Goal: Task Accomplishment & Management: Use online tool/utility

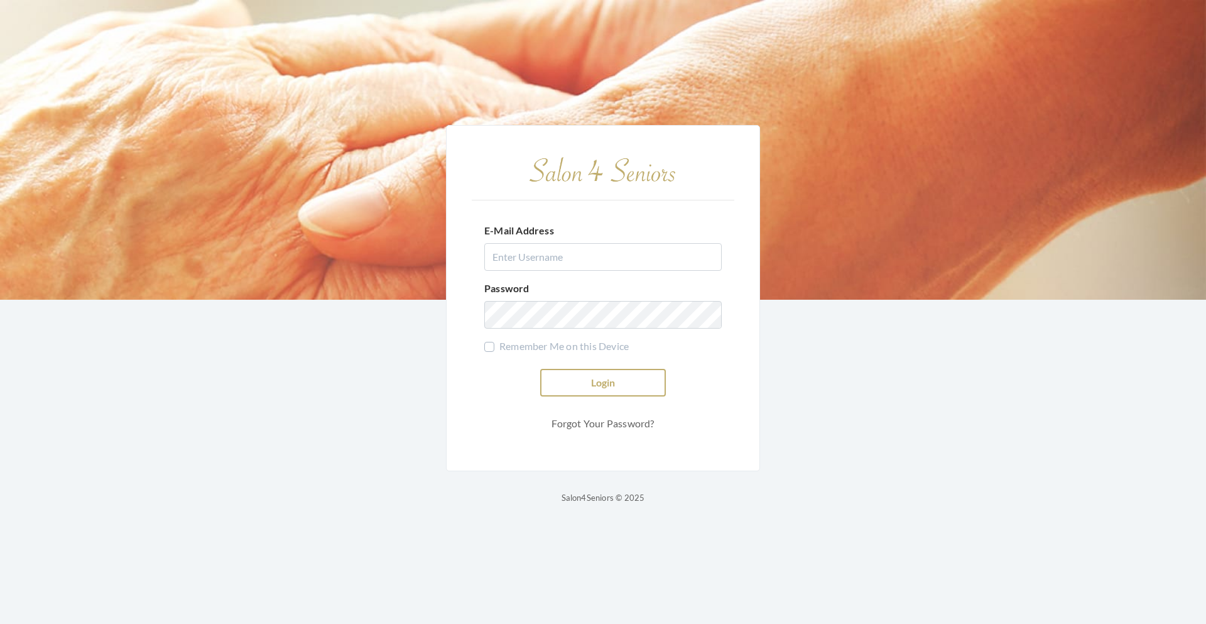
type input "teasleyalisha13@gmail.com"
click at [555, 380] on button "Login" at bounding box center [603, 383] width 126 height 28
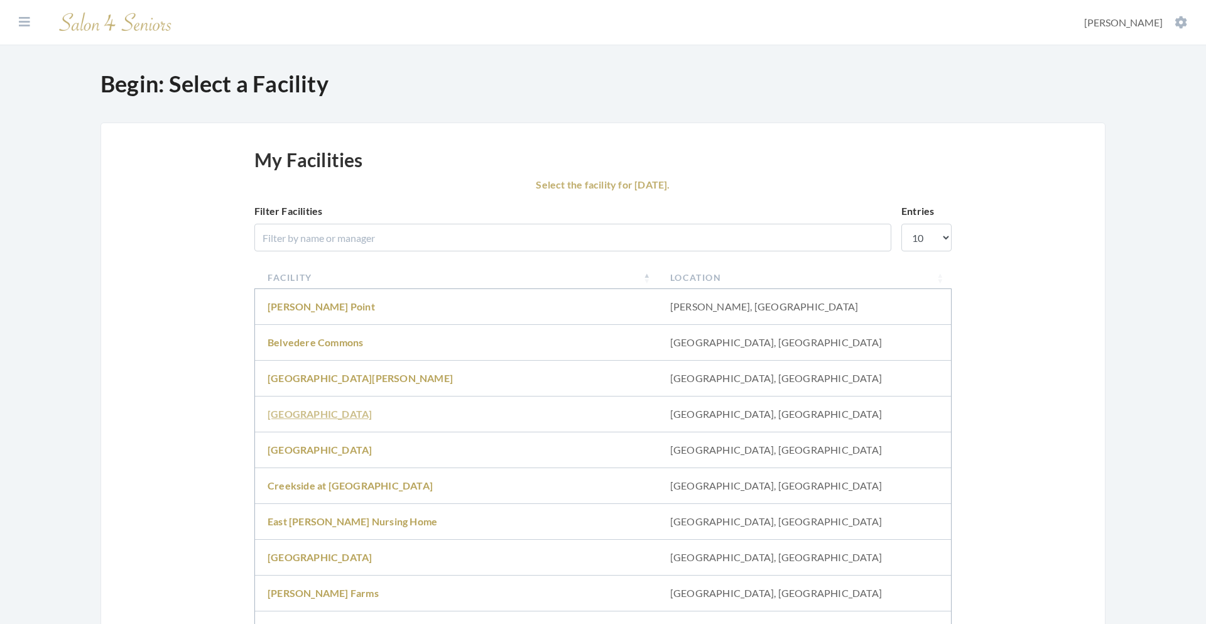
click at [339, 411] on link "Brookdale University" at bounding box center [320, 414] width 104 height 12
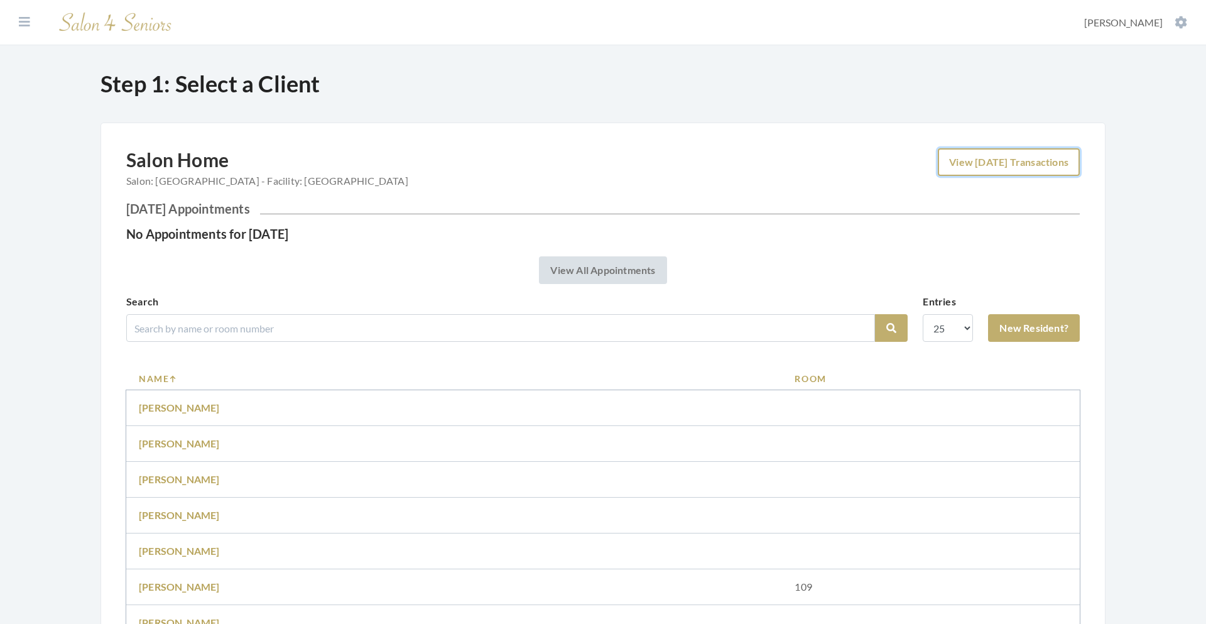
click at [1007, 165] on link "View Today's Transactions" at bounding box center [1009, 162] width 142 height 28
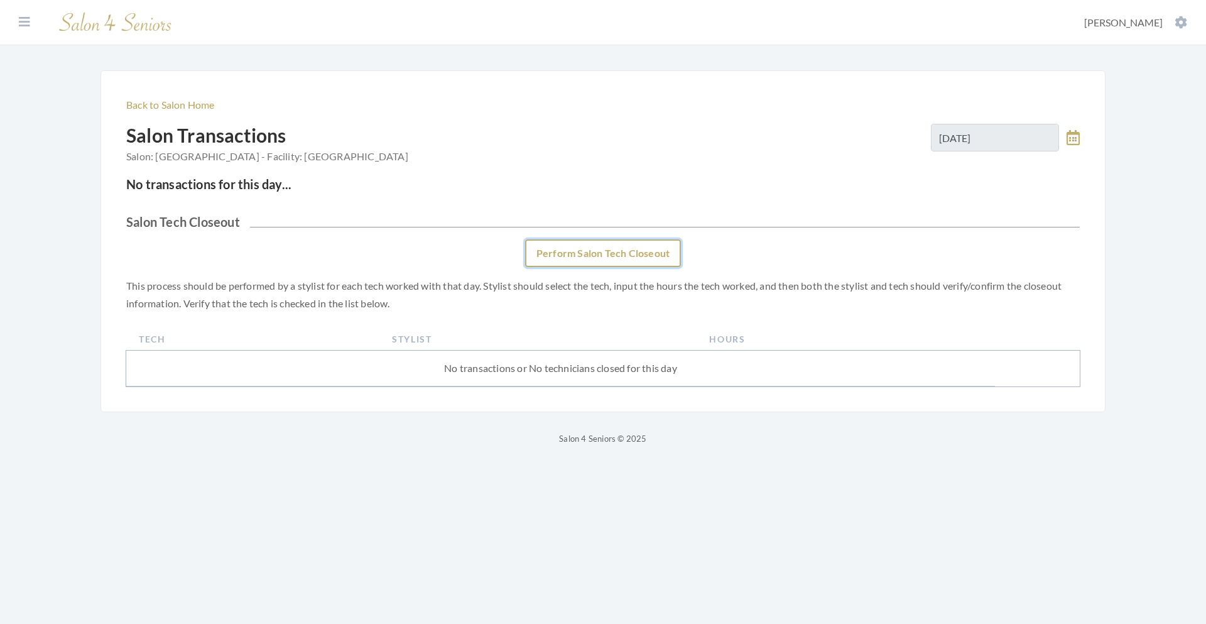
click at [560, 253] on link "Perform Salon Tech Closeout" at bounding box center [603, 253] width 156 height 28
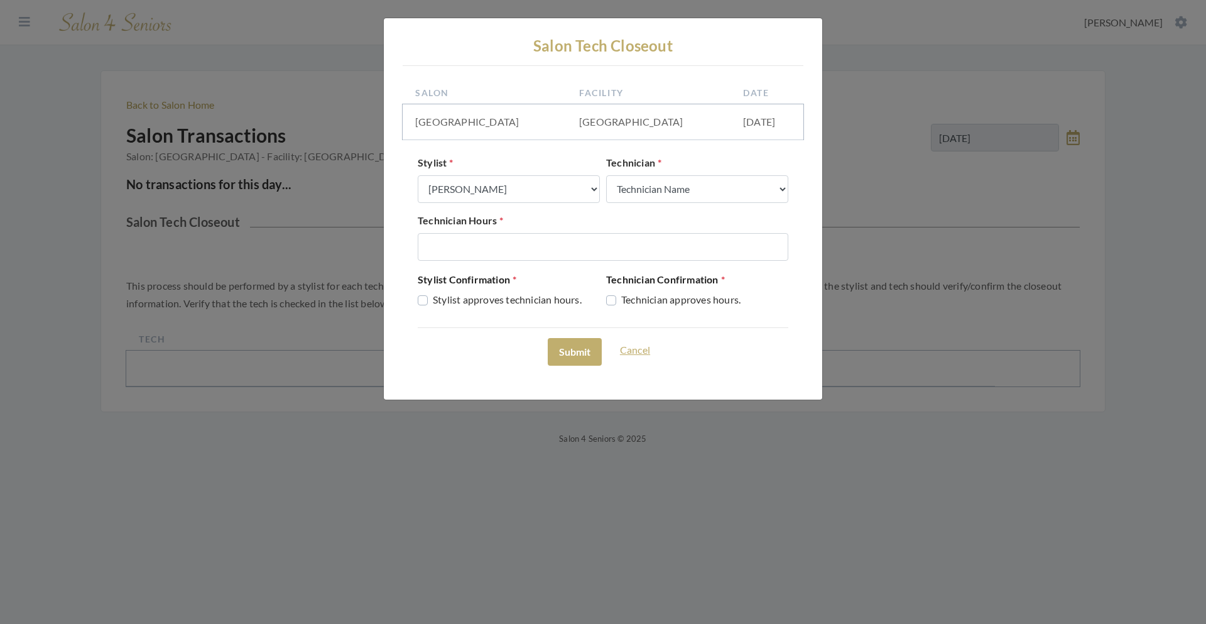
click at [636, 349] on link "Cancel" at bounding box center [635, 352] width 46 height 28
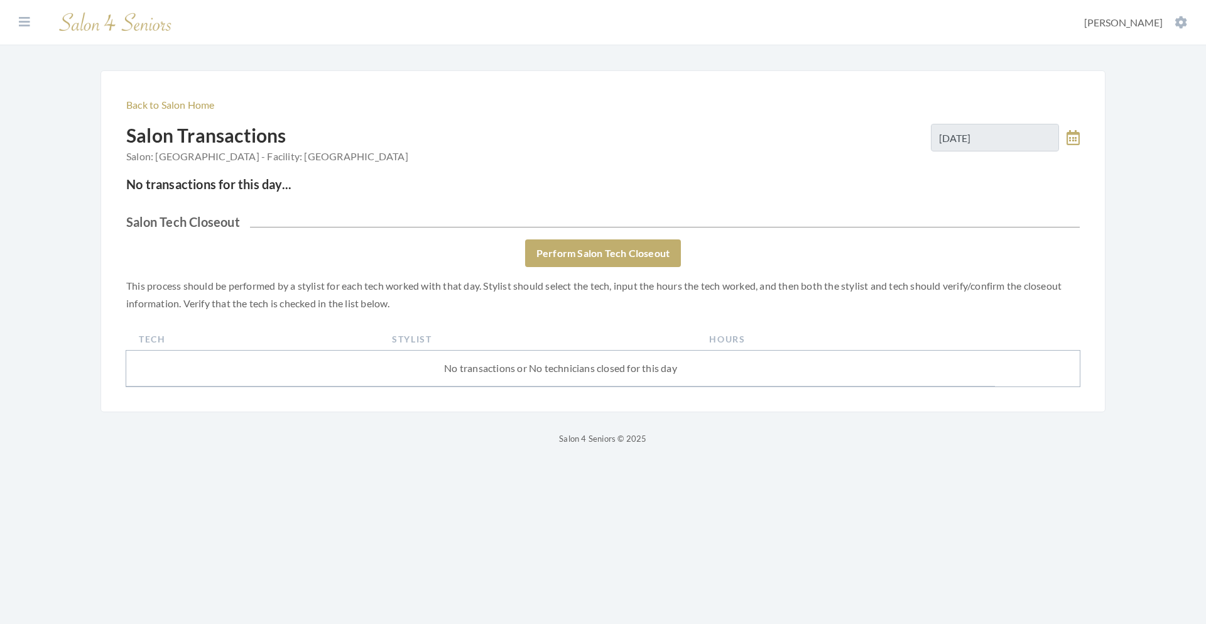
click at [1079, 135] on icon at bounding box center [1073, 137] width 13 height 15
click at [972, 231] on span "8" at bounding box center [972, 228] width 24 height 24
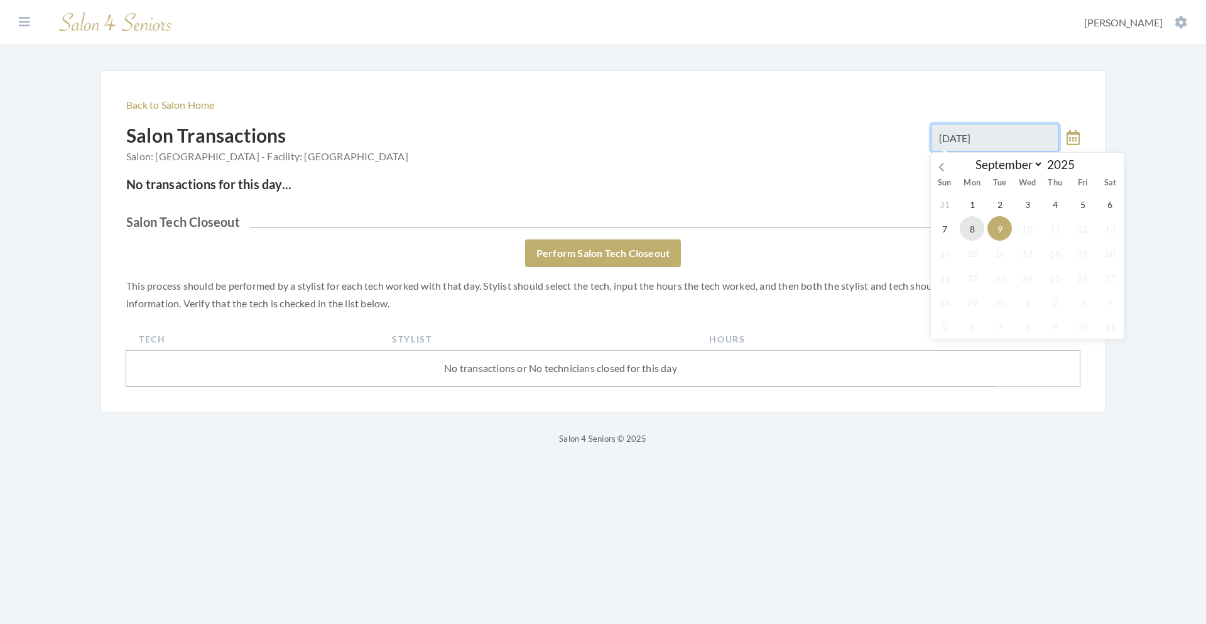
type input "[DATE]"
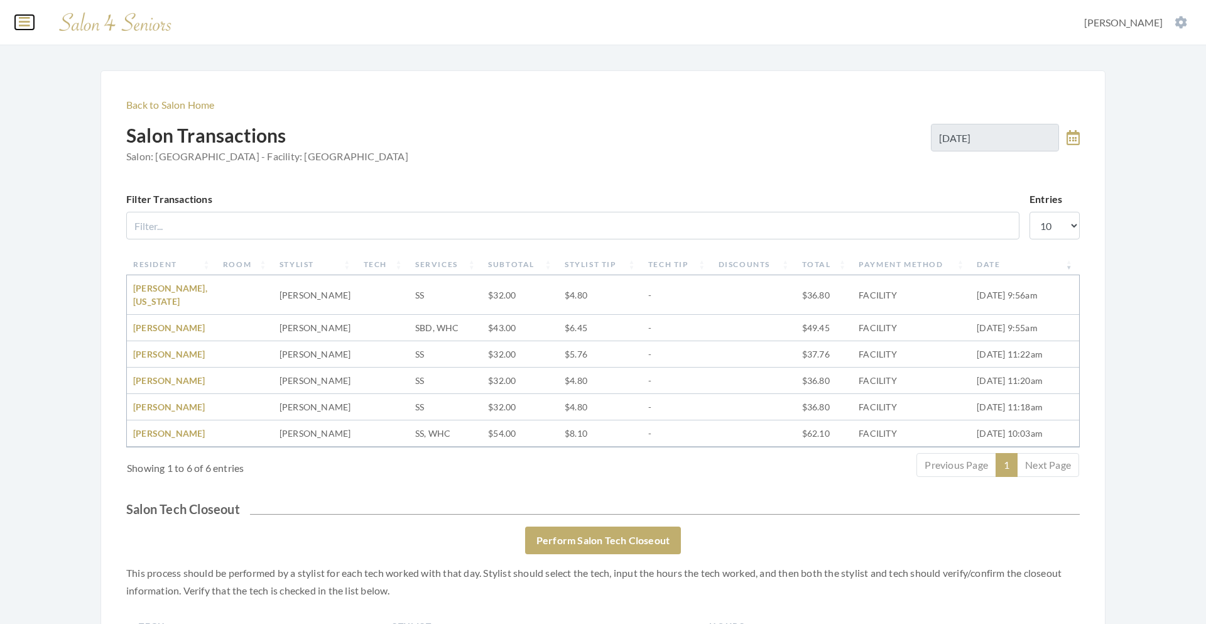
click at [21, 19] on icon at bounding box center [24, 22] width 11 height 13
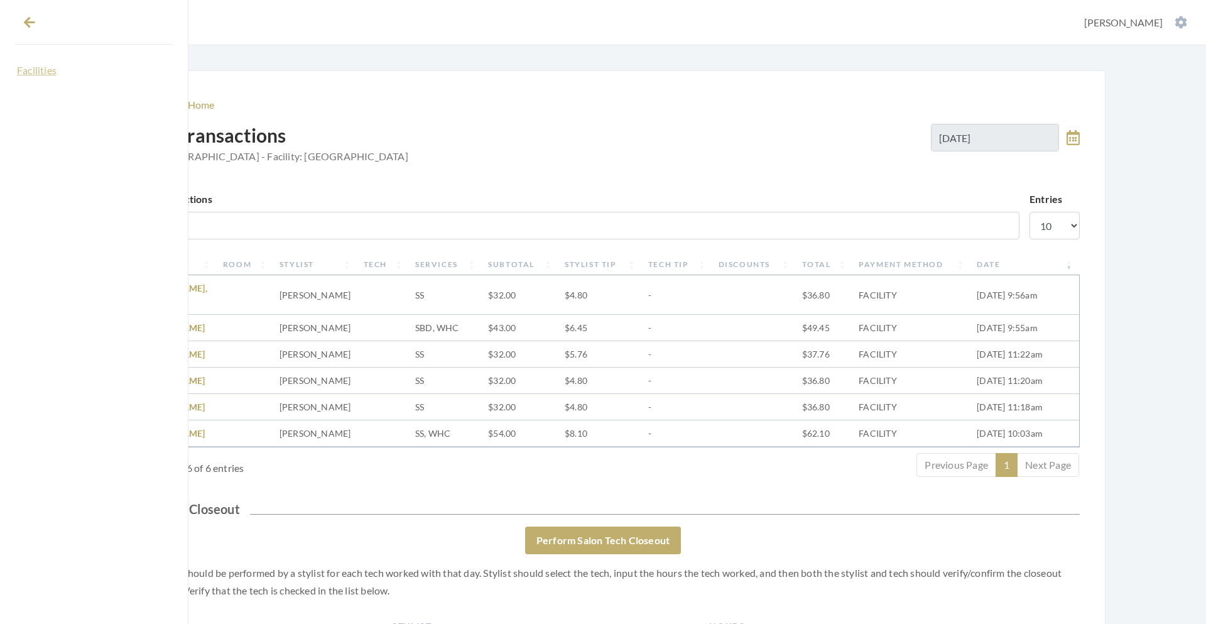
click at [16, 72] on link "Facilities" at bounding box center [94, 70] width 158 height 21
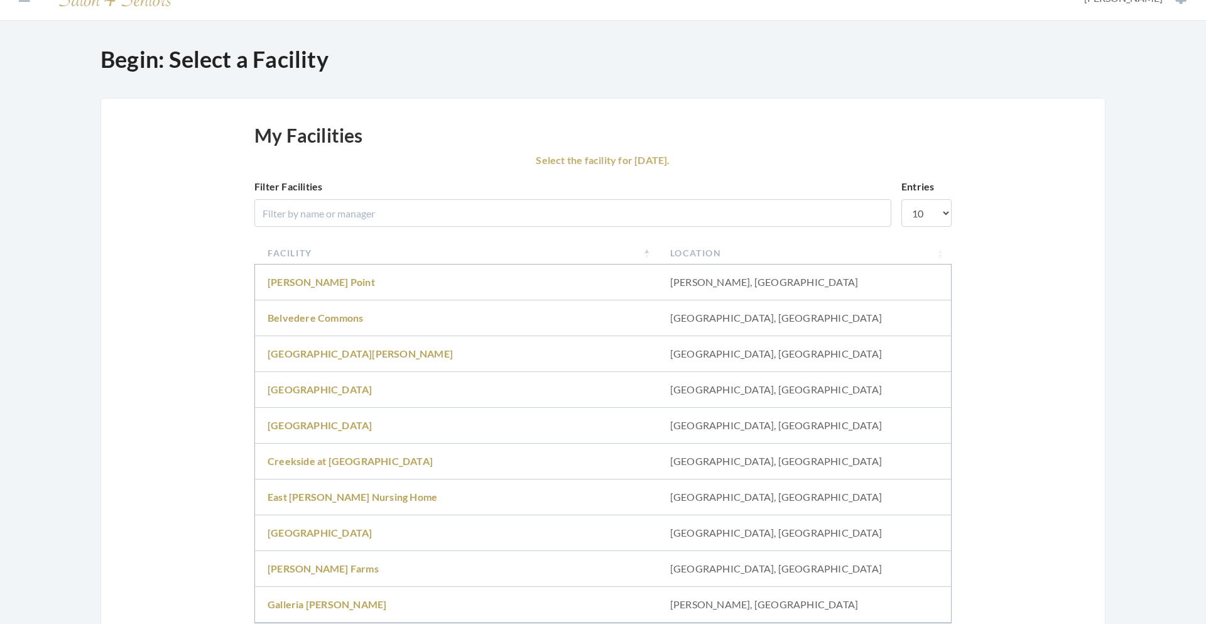
scroll to position [26, 0]
click at [291, 533] on link "[GEOGRAPHIC_DATA]" at bounding box center [320, 531] width 104 height 12
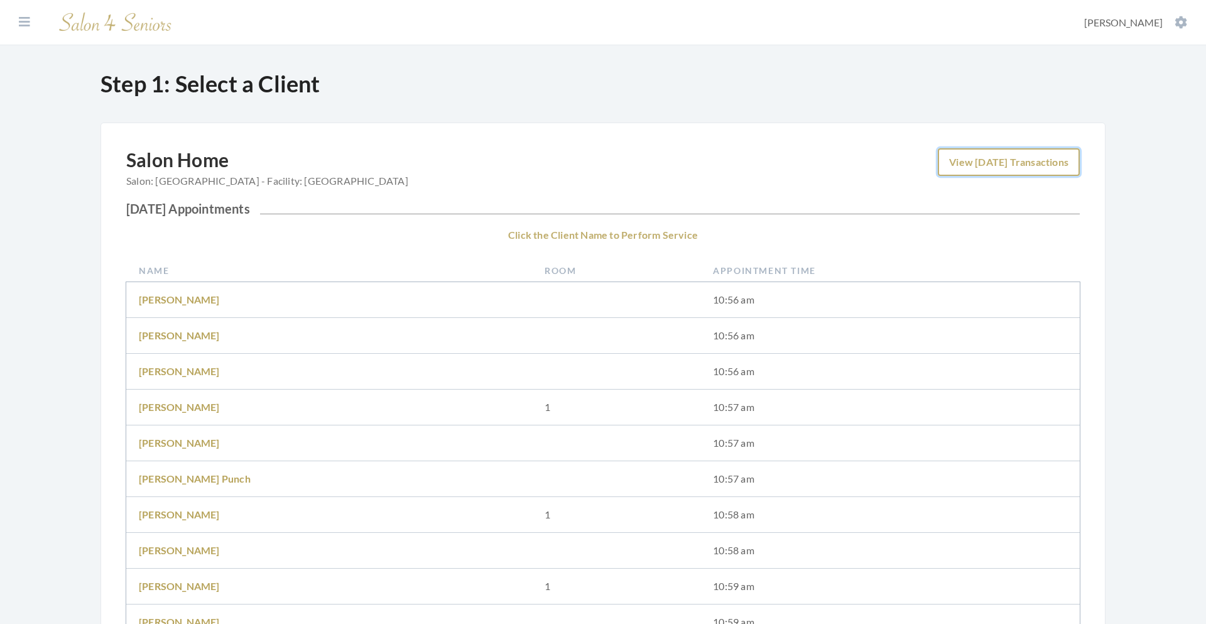
click at [1028, 156] on link "View Today's Transactions" at bounding box center [1009, 162] width 142 height 28
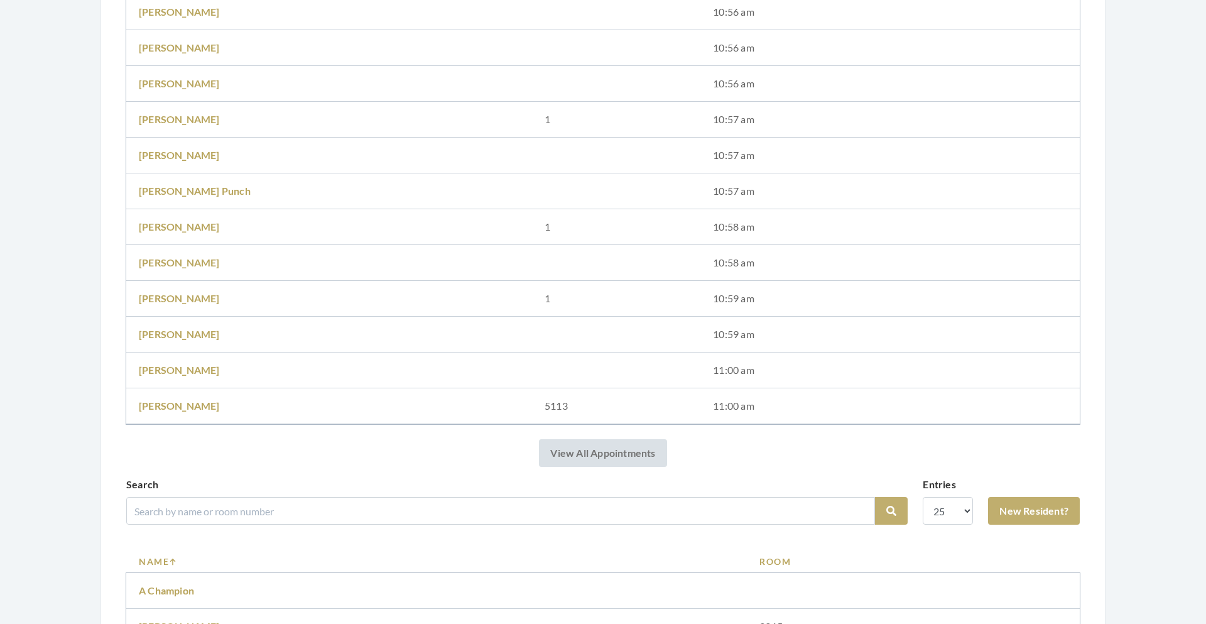
scroll to position [293, 0]
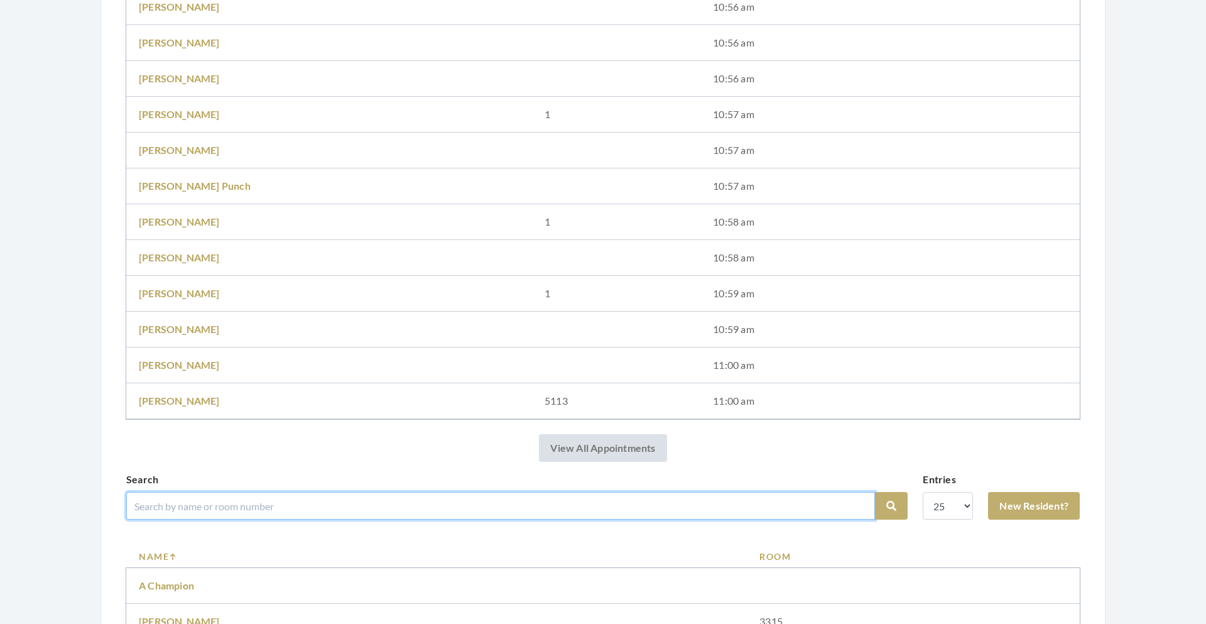
click at [201, 499] on input "search" at bounding box center [500, 506] width 749 height 28
type input "Tommy"
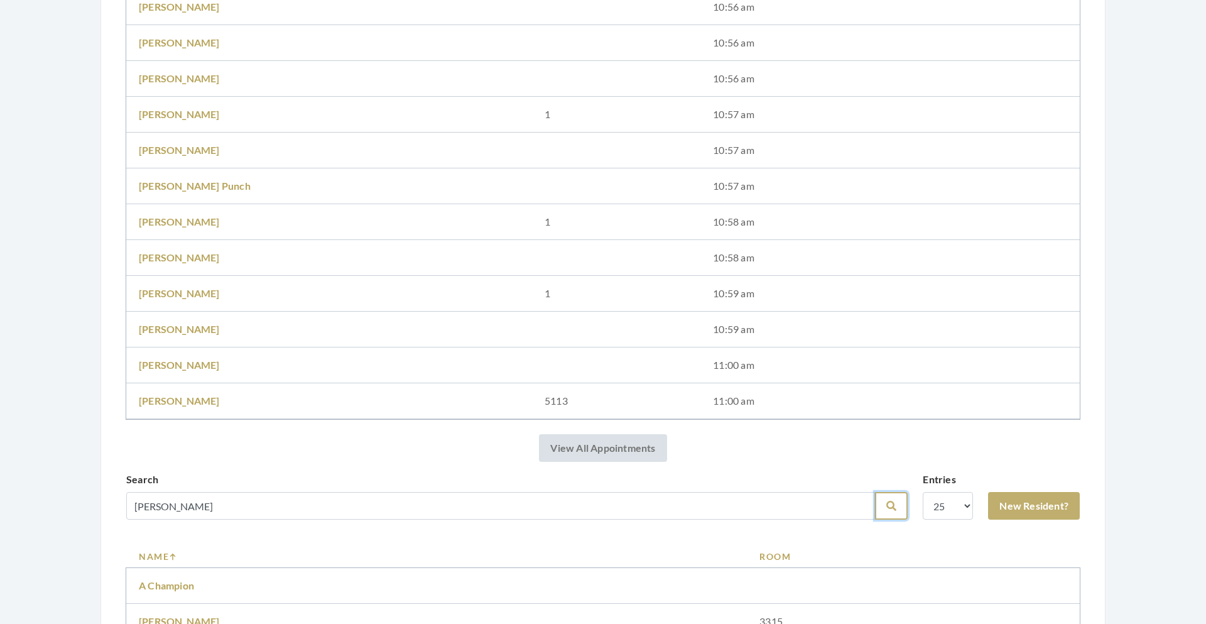
click at [899, 510] on button "Search" at bounding box center [891, 506] width 33 height 28
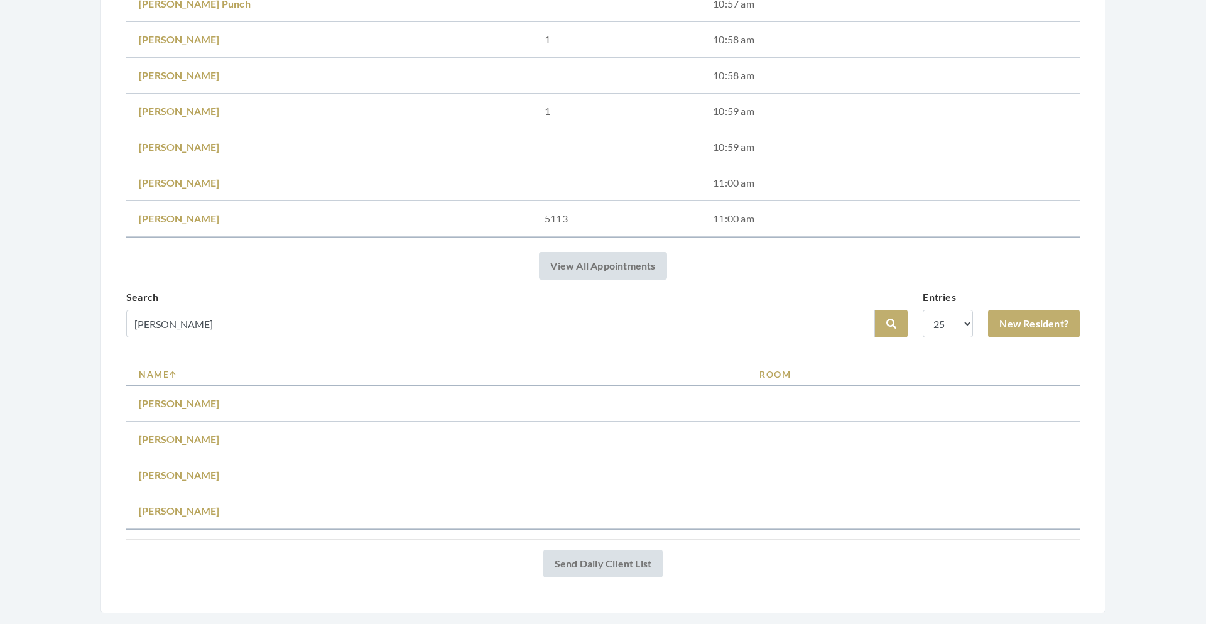
scroll to position [517, 0]
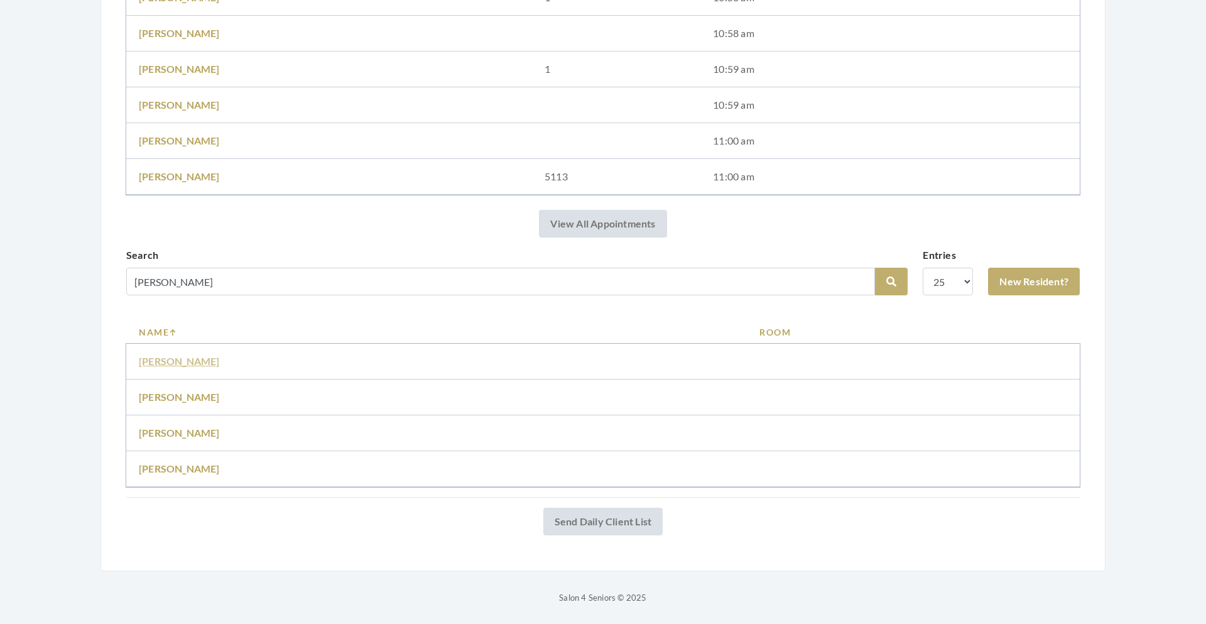
click at [181, 359] on link "[PERSON_NAME]" at bounding box center [179, 361] width 81 height 12
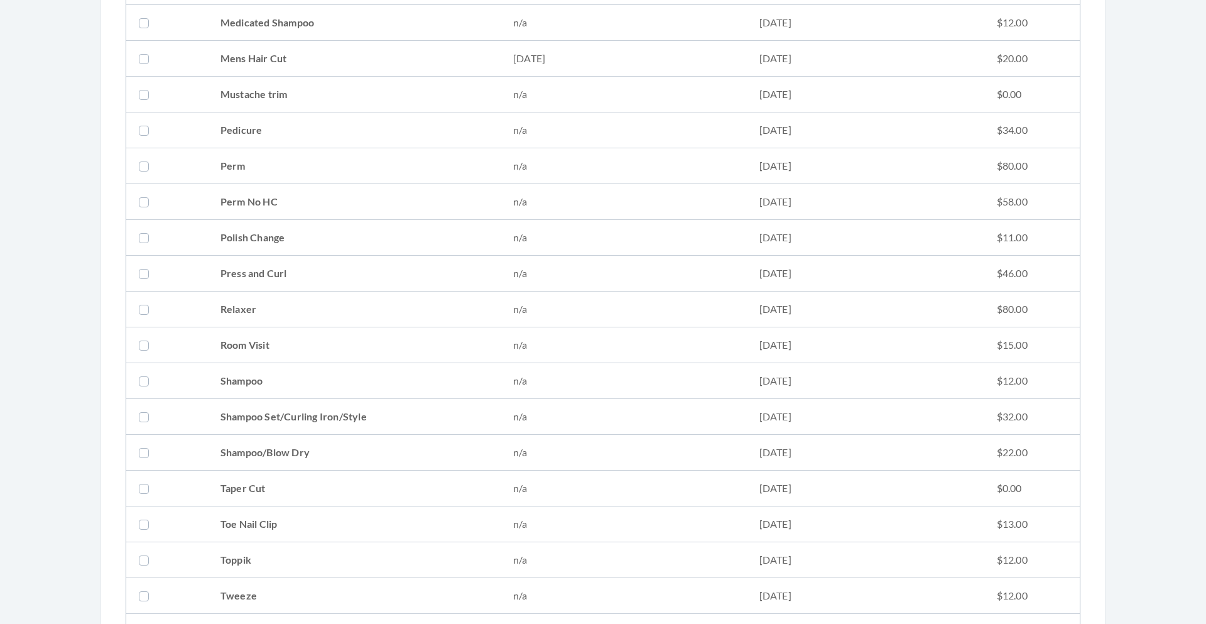
scroll to position [1091, 0]
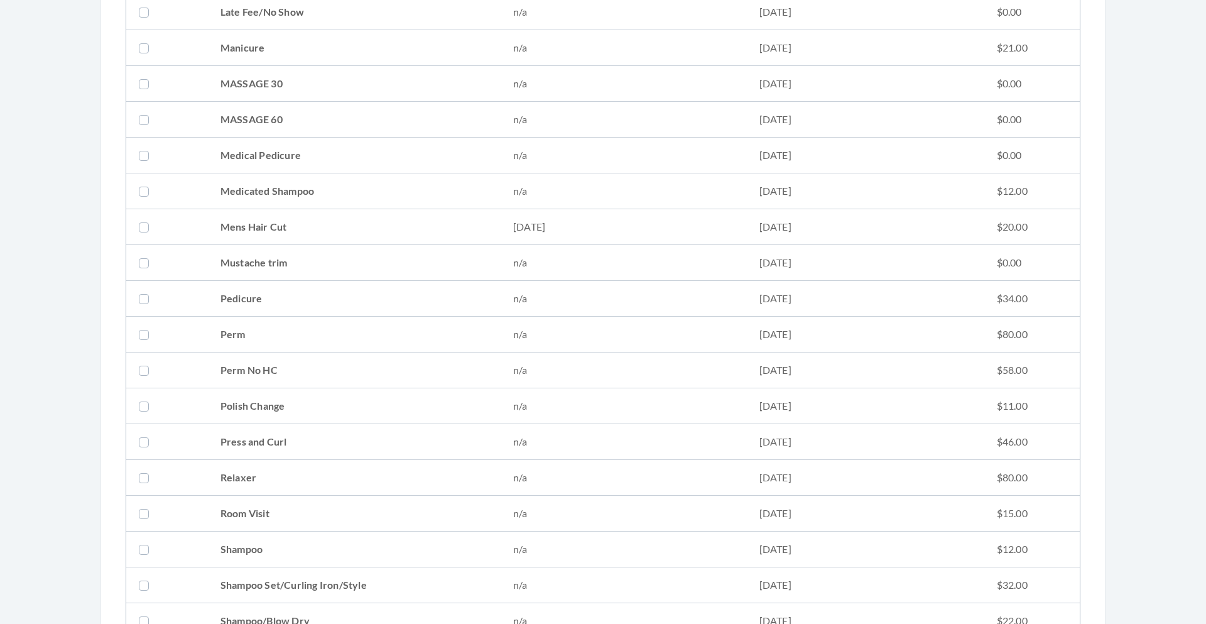
click at [271, 229] on td "Mens Hair Cut" at bounding box center [354, 227] width 293 height 36
checkbox input "true"
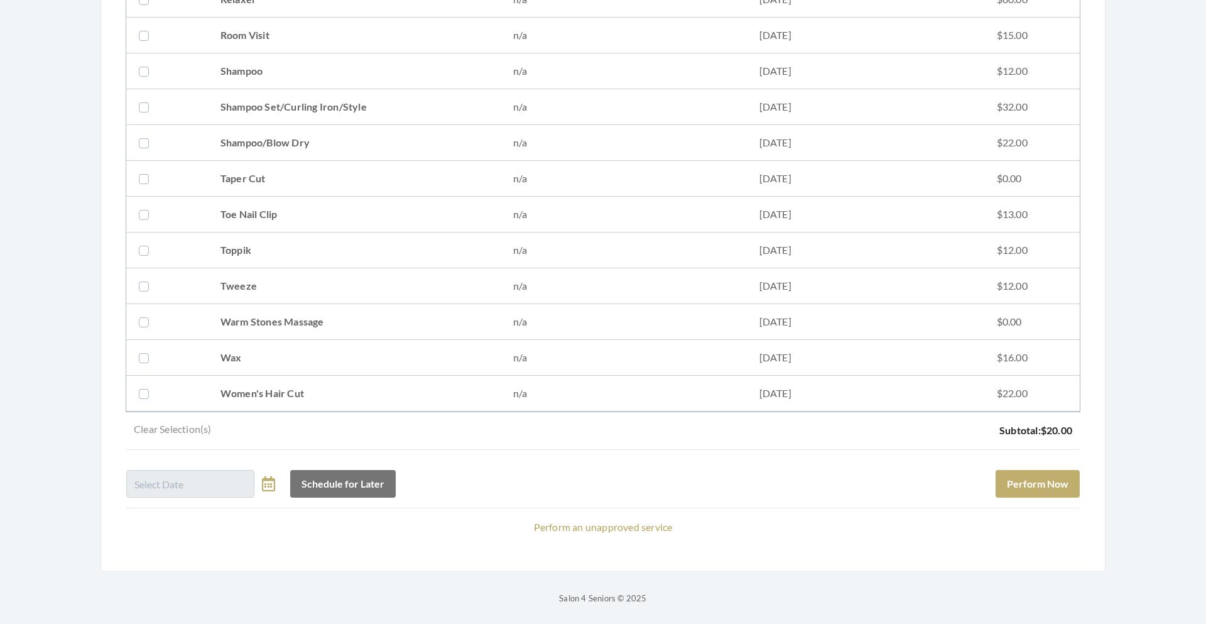
scroll to position [1569, 0]
click at [1045, 486] on button "Perform Now" at bounding box center [1038, 483] width 84 height 28
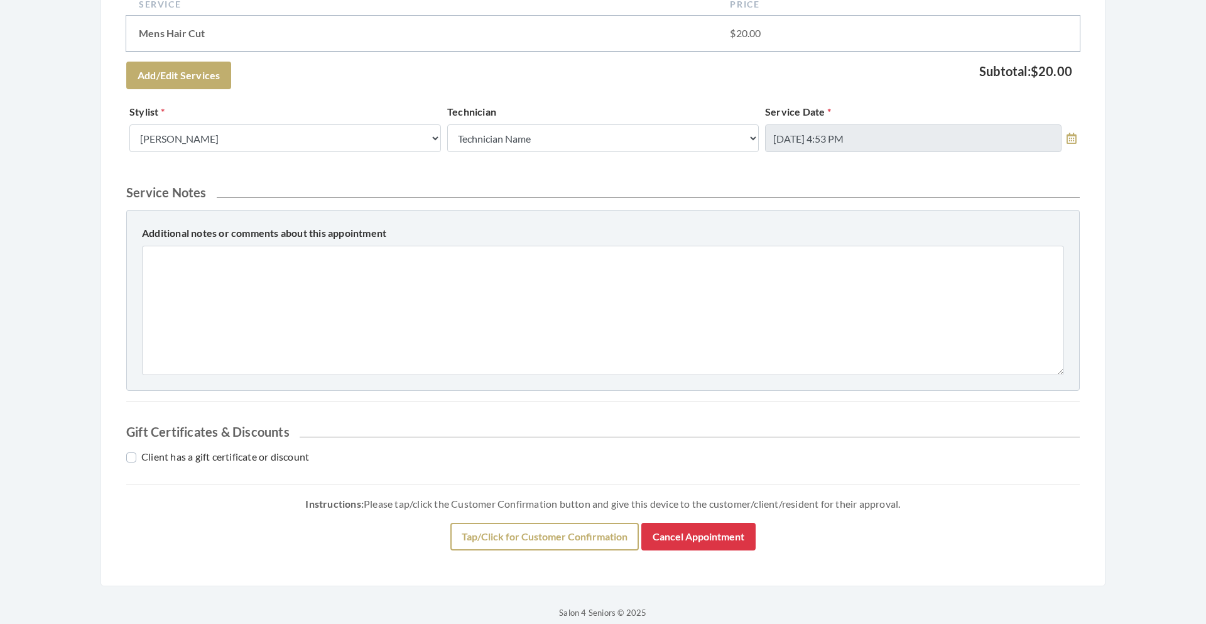
scroll to position [450, 0]
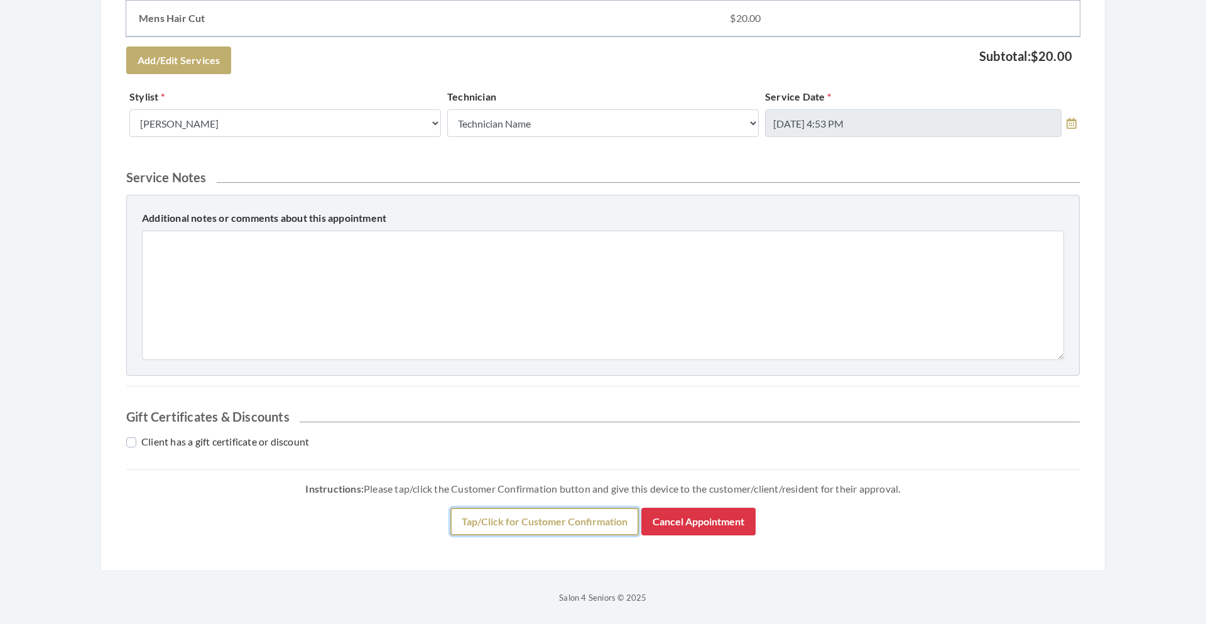
click at [577, 523] on button "Tap/Click for Customer Confirmation" at bounding box center [544, 522] width 188 height 28
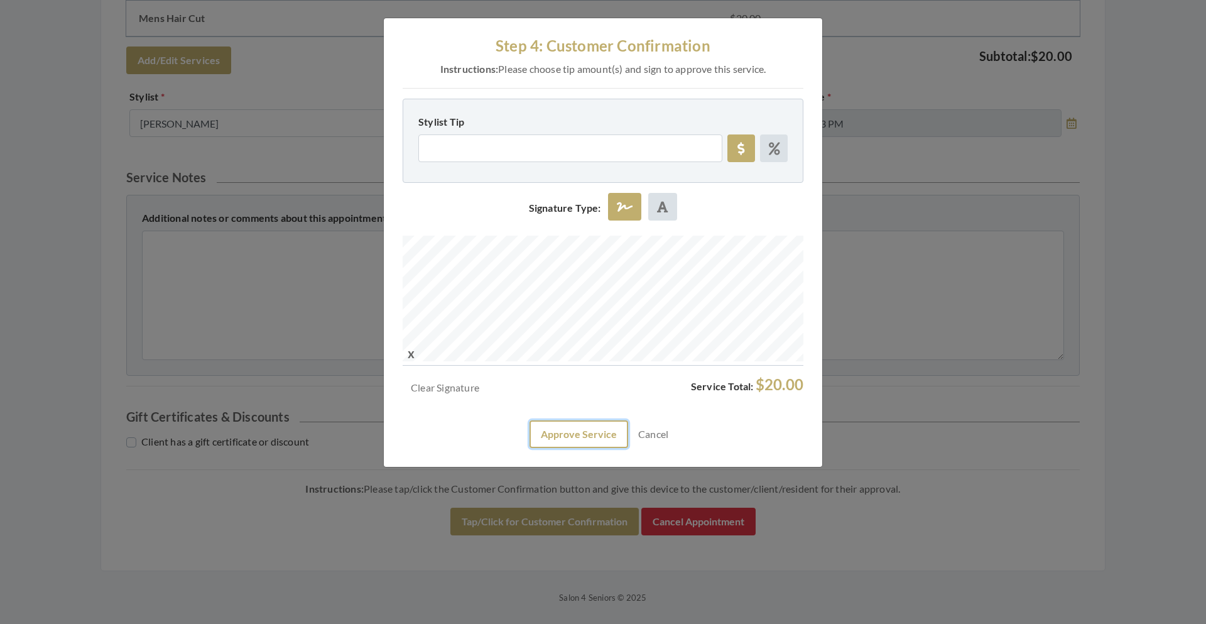
click at [571, 444] on button "Approve Service" at bounding box center [579, 434] width 99 height 28
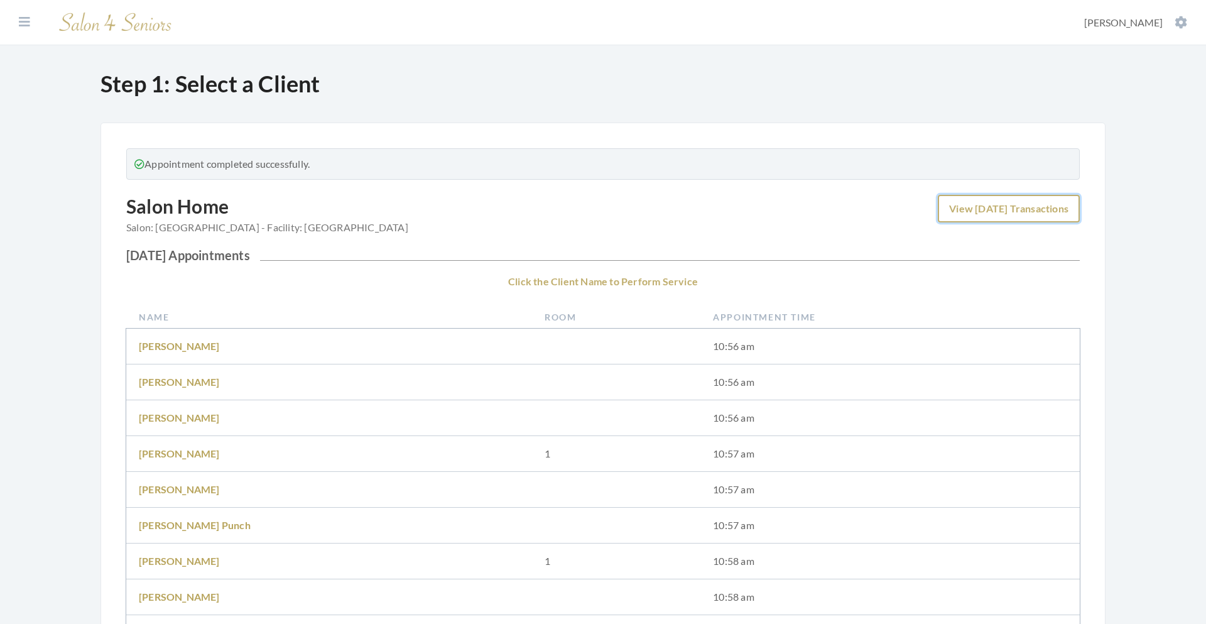
click at [991, 209] on link "View [DATE] Transactions" at bounding box center [1009, 209] width 142 height 28
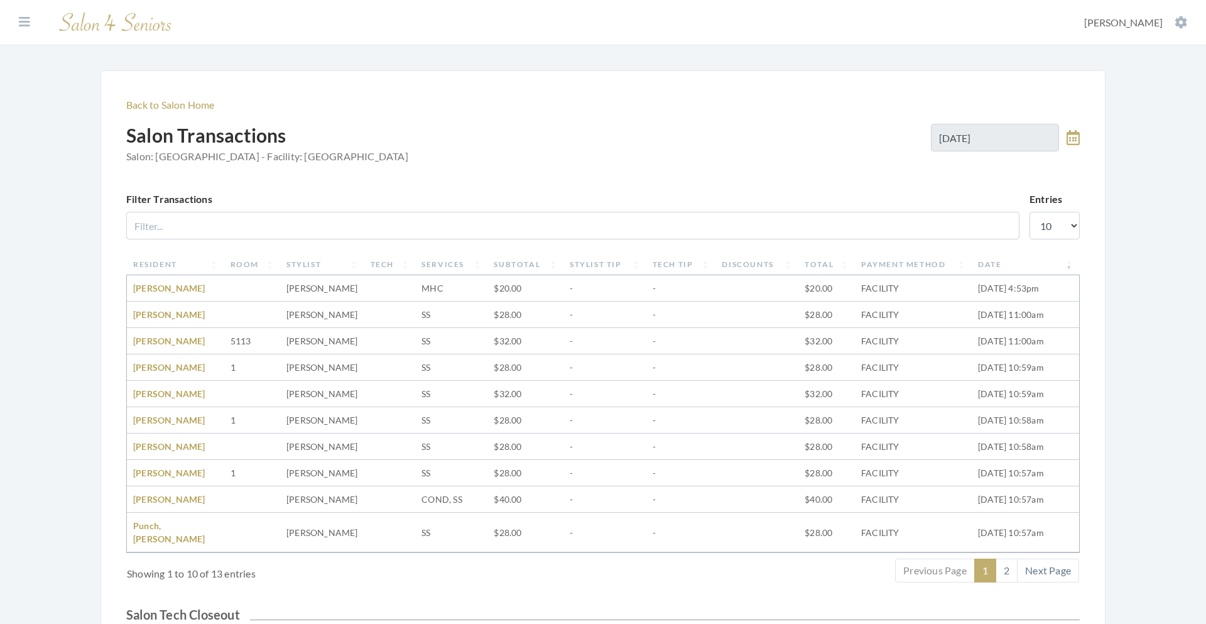
click at [1190, 301] on div "Facilities [PERSON_NAME] My Transactions Account Log Out Back to Salon Home Sal…" at bounding box center [603, 419] width 1206 height 839
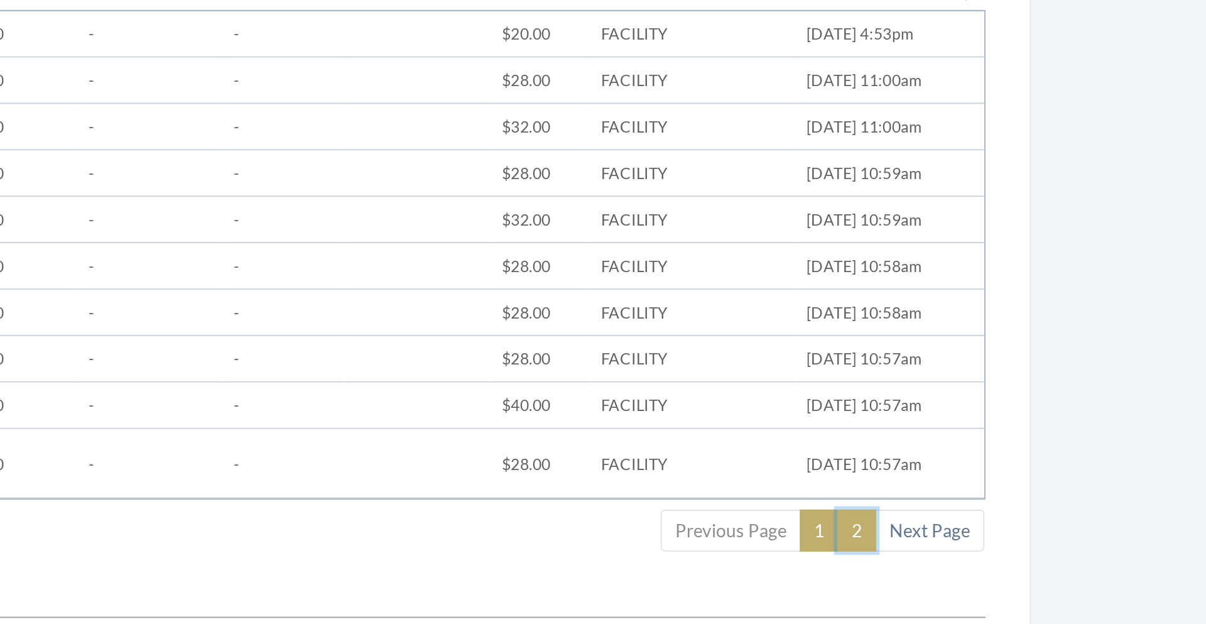
click at [1010, 558] on link "2" at bounding box center [1007, 570] width 22 height 24
